Goal: Communication & Community: Answer question/provide support

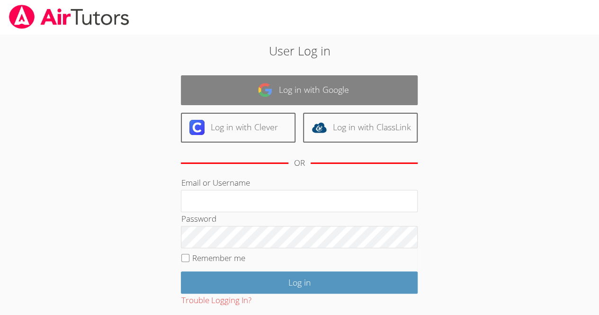
click at [316, 92] on link "Log in with Google" at bounding box center [299, 90] width 237 height 30
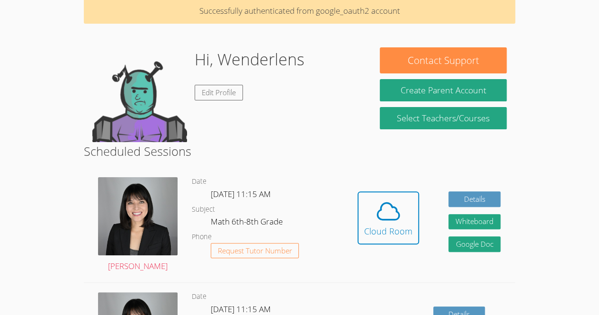
scroll to position [46, 0]
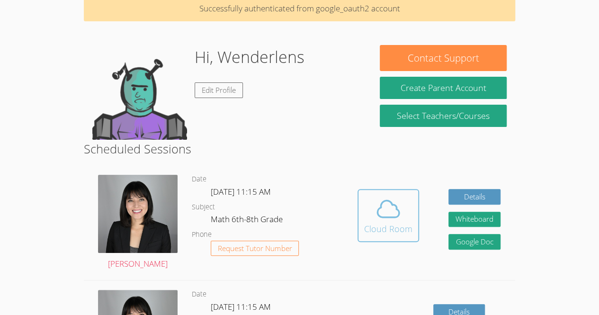
click at [401, 205] on span at bounding box center [388, 209] width 48 height 27
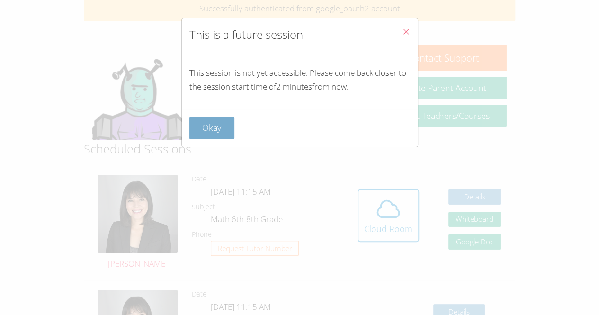
click at [218, 126] on button "Okay" at bounding box center [211, 128] width 45 height 22
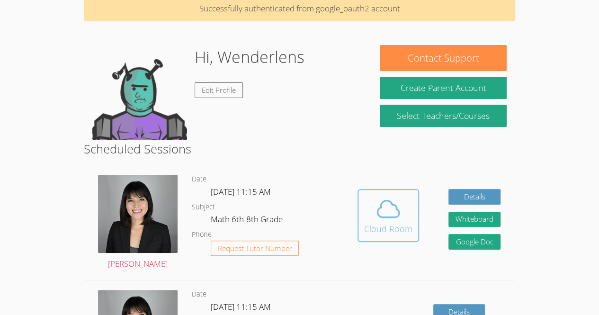
click at [384, 214] on icon at bounding box center [388, 209] width 27 height 27
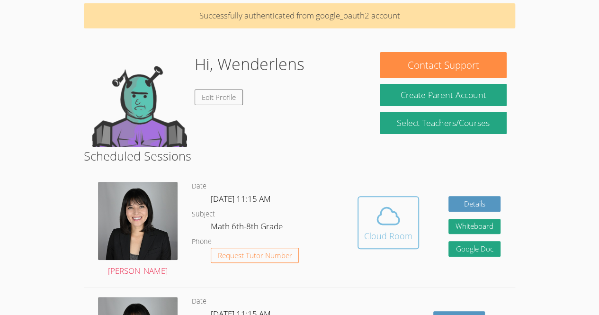
click at [407, 225] on span at bounding box center [388, 216] width 48 height 27
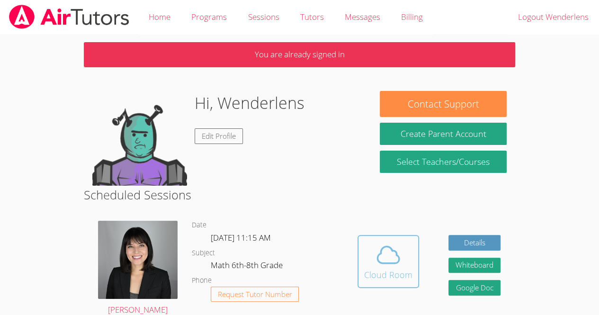
click at [403, 252] on span at bounding box center [388, 255] width 48 height 27
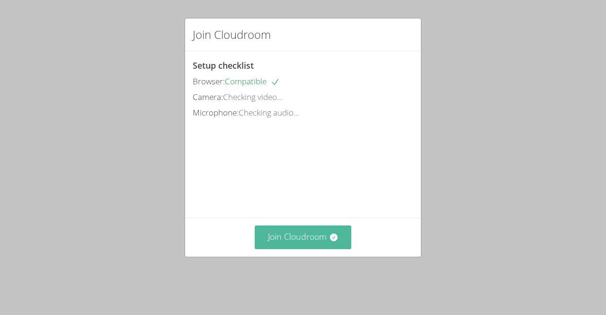
click at [293, 249] on button "Join Cloudroom" at bounding box center [303, 236] width 97 height 23
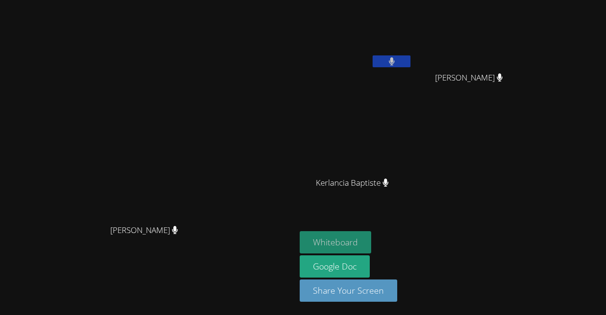
click at [332, 244] on button "Whiteboard" at bounding box center [336, 242] width 72 height 22
click at [410, 60] on button at bounding box center [392, 61] width 38 height 12
click at [413, 54] on video at bounding box center [356, 35] width 113 height 63
click at [411, 65] on button at bounding box center [392, 61] width 38 height 12
click at [5, 152] on div "[PERSON_NAME]" at bounding box center [148, 138] width 288 height 162
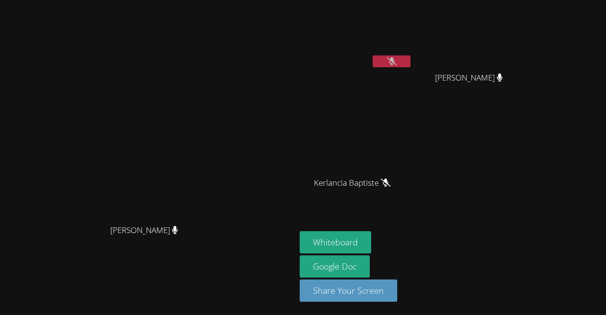
click at [397, 60] on icon at bounding box center [392, 61] width 10 height 8
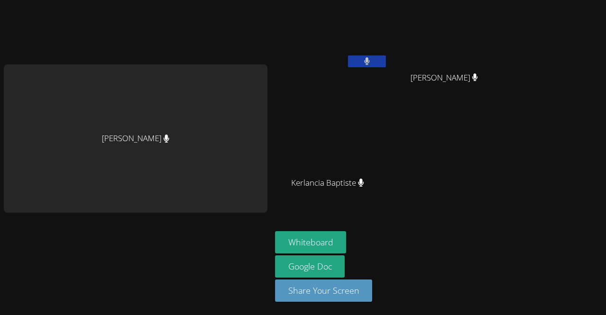
click at [372, 61] on button at bounding box center [367, 61] width 38 height 12
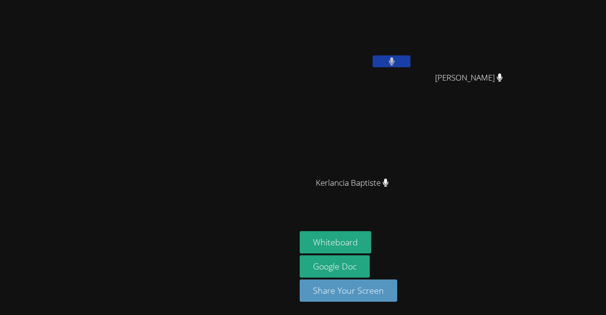
click at [411, 56] on button at bounding box center [392, 61] width 38 height 12
click at [503, 81] on icon at bounding box center [500, 77] width 6 height 8
click at [503, 79] on icon at bounding box center [500, 77] width 6 height 8
click at [411, 63] on button at bounding box center [392, 61] width 38 height 12
click at [411, 57] on button at bounding box center [392, 61] width 38 height 12
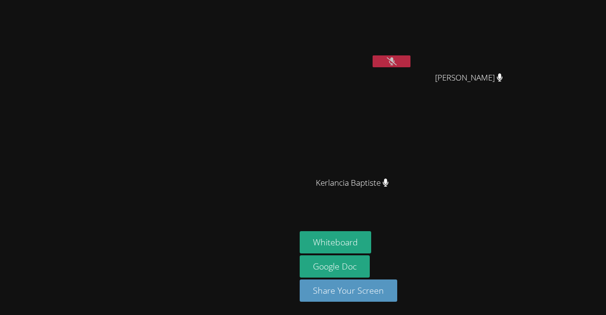
click at [411, 62] on button at bounding box center [392, 61] width 38 height 12
click at [411, 61] on button at bounding box center [392, 61] width 38 height 12
click at [411, 63] on button at bounding box center [392, 61] width 38 height 12
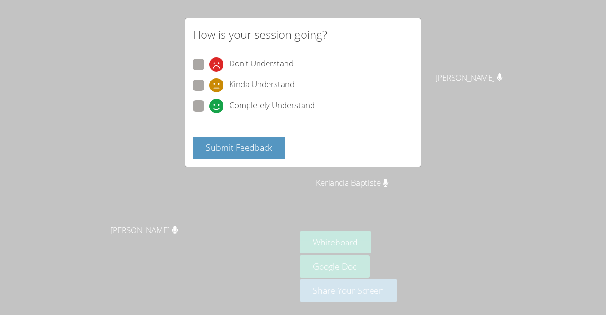
click at [237, 108] on span "Completely Understand" at bounding box center [272, 106] width 86 height 14
click at [217, 108] on input "Completely Understand" at bounding box center [213, 104] width 8 height 8
radio input "true"
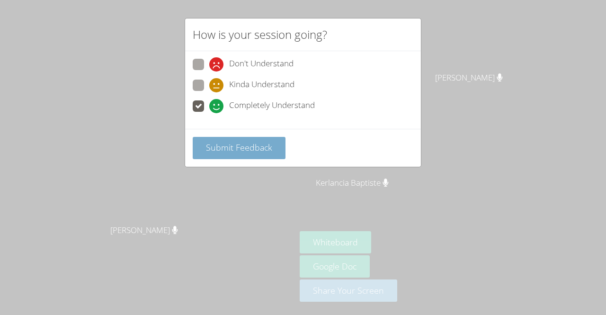
click at [220, 150] on span "Submit Feedback" at bounding box center [239, 147] width 66 height 11
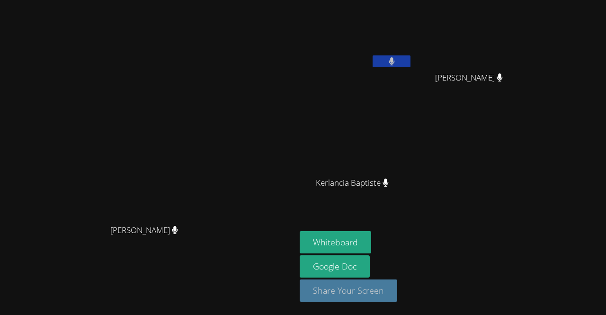
click at [397, 299] on button "Share Your Screen" at bounding box center [349, 290] width 98 height 22
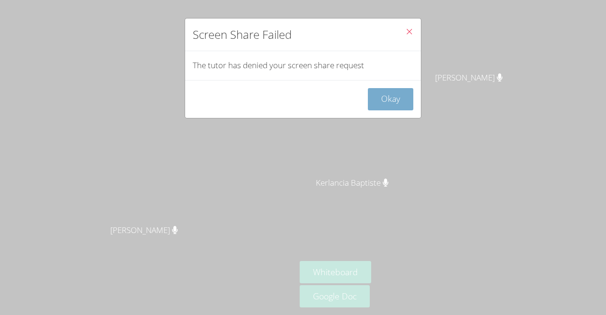
click at [400, 103] on button "Okay" at bounding box center [390, 99] width 45 height 22
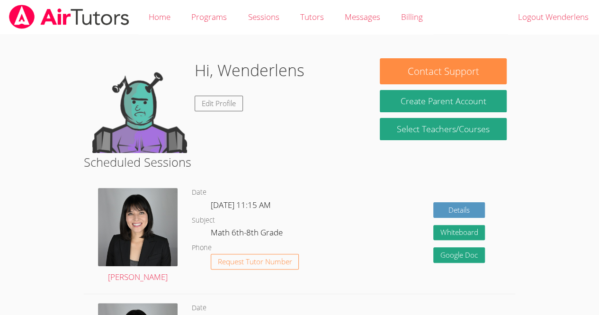
click at [564, 186] on body "Home Programs Sessions Tutors Messages Billing Logout Wenderlens Hi, Wenderlens…" at bounding box center [299, 157] width 599 height 315
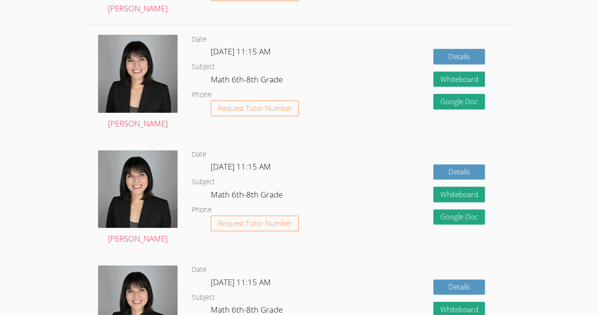
scroll to position [269, 0]
